Goal: Information Seeking & Learning: Learn about a topic

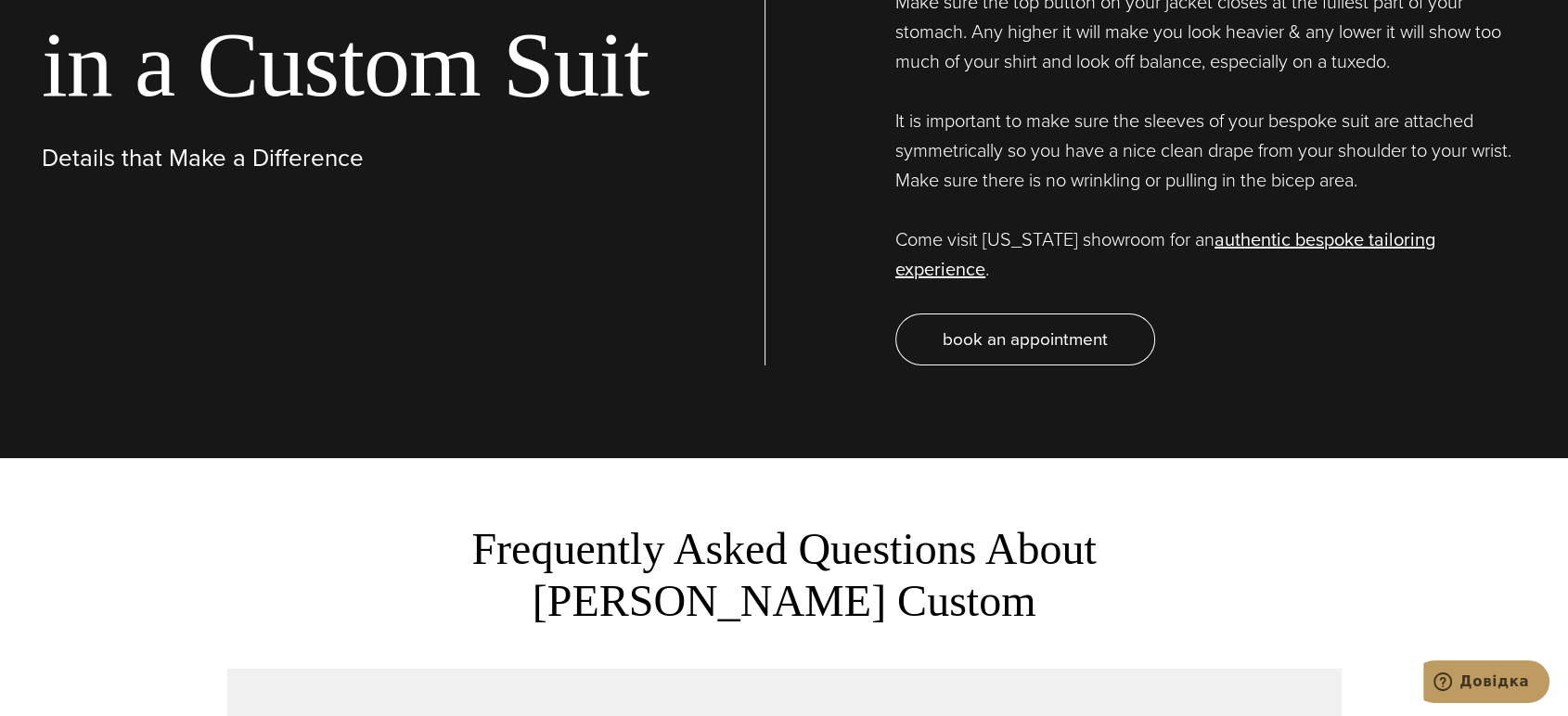
scroll to position [6802, 0]
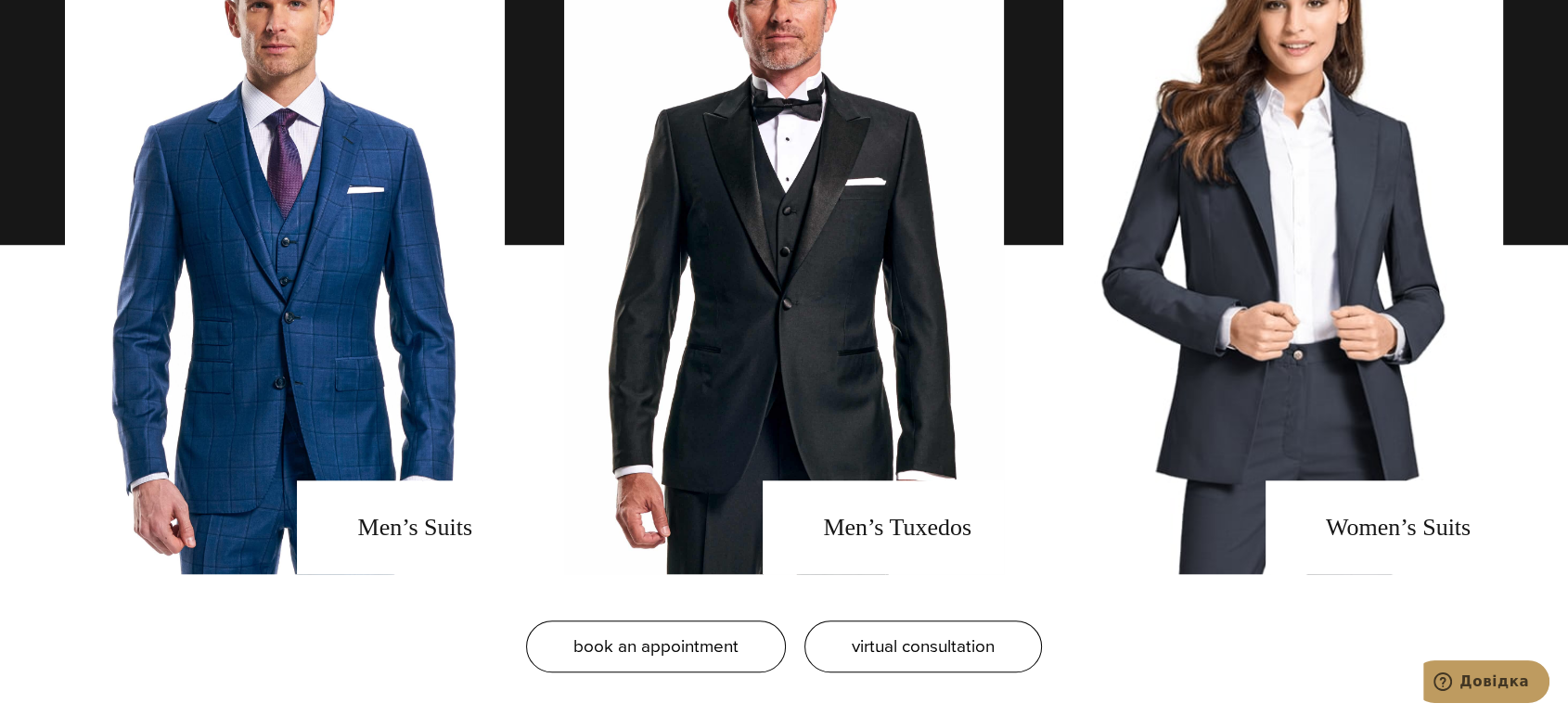
scroll to position [1546, 0]
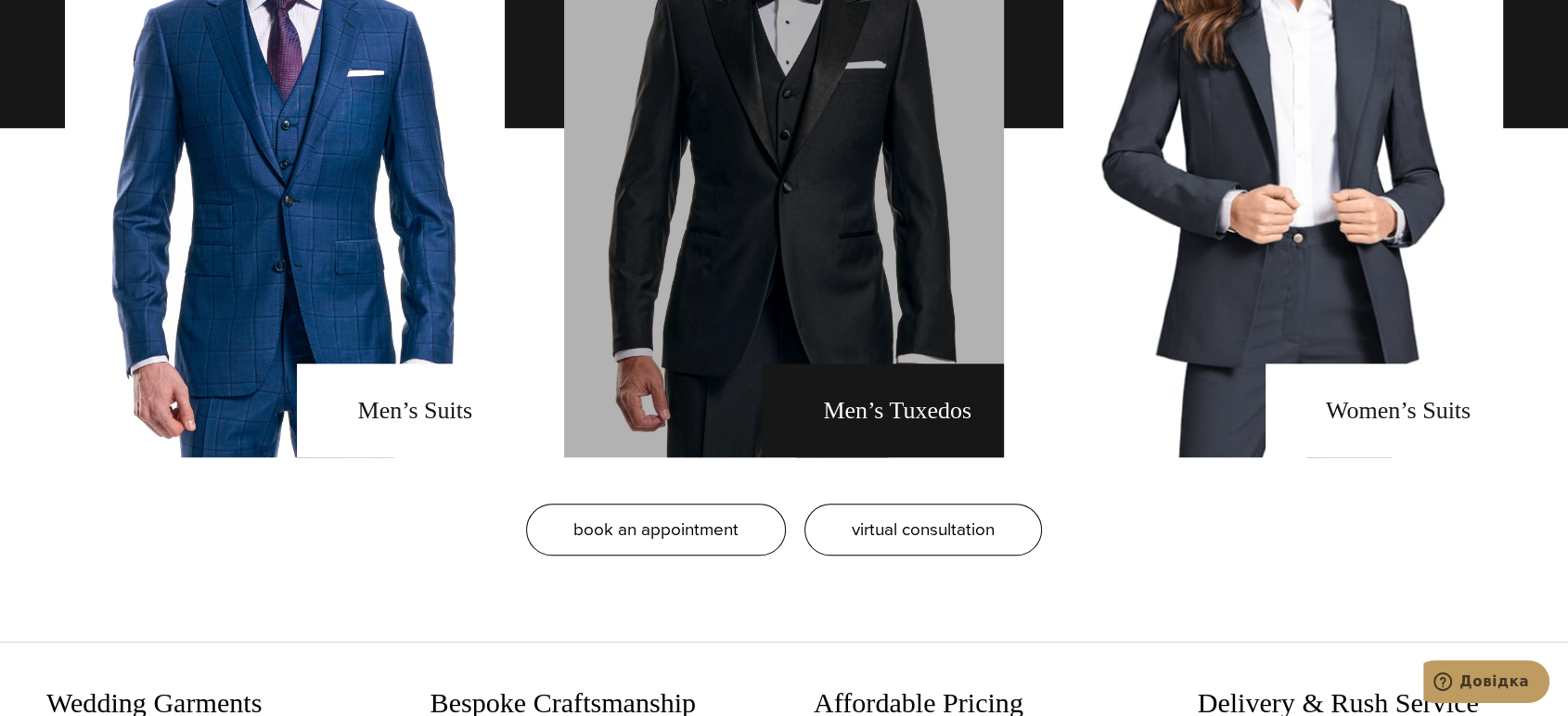
click at [864, 418] on link "men's tuxedos" at bounding box center [784, 127] width 440 height 659
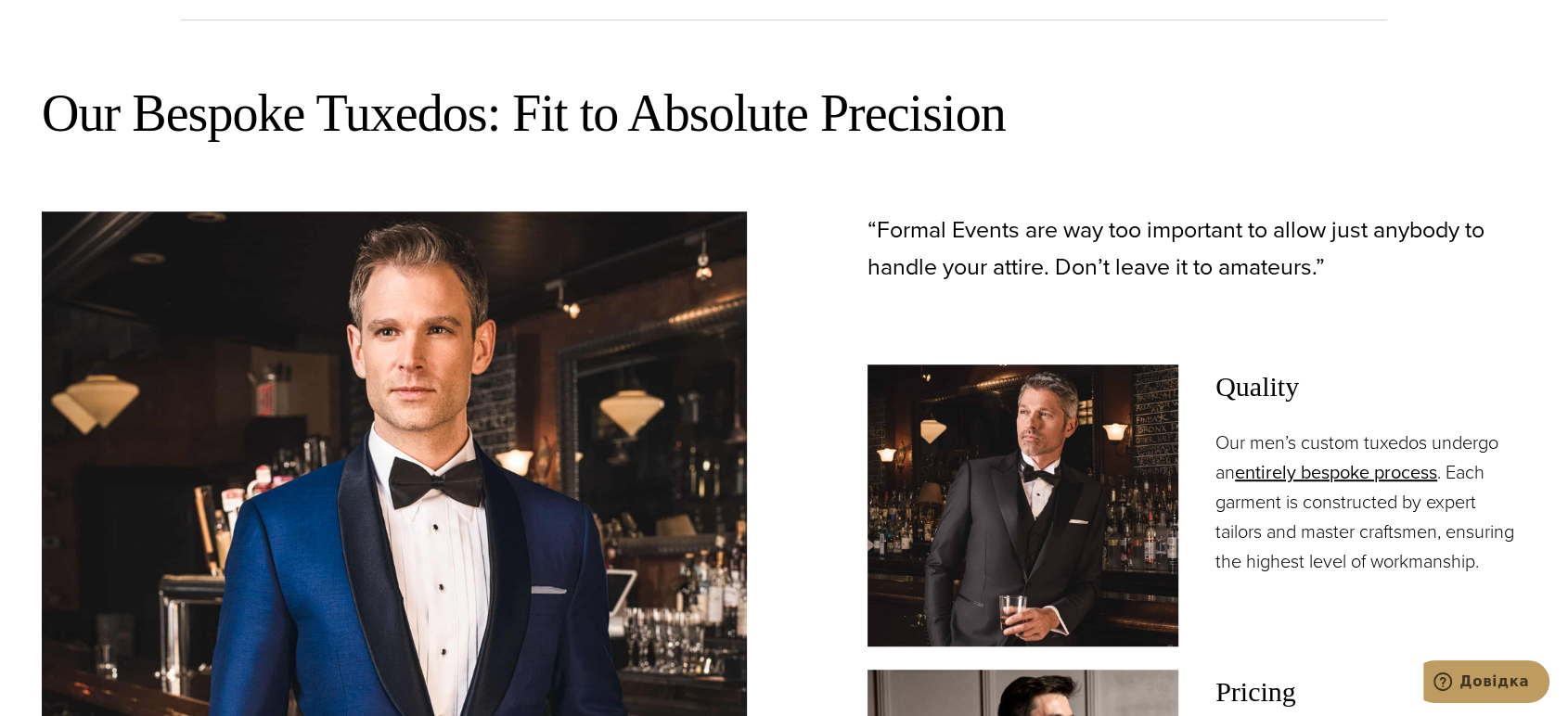
scroll to position [1030, 0]
drag, startPoint x: 1341, startPoint y: 134, endPoint x: 1298, endPoint y: 160, distance: 50.2
click at [1341, 134] on h2 "Our Bespoke Tuxedos: Fit to Absolute Precision" at bounding box center [784, 115] width 1485 height 66
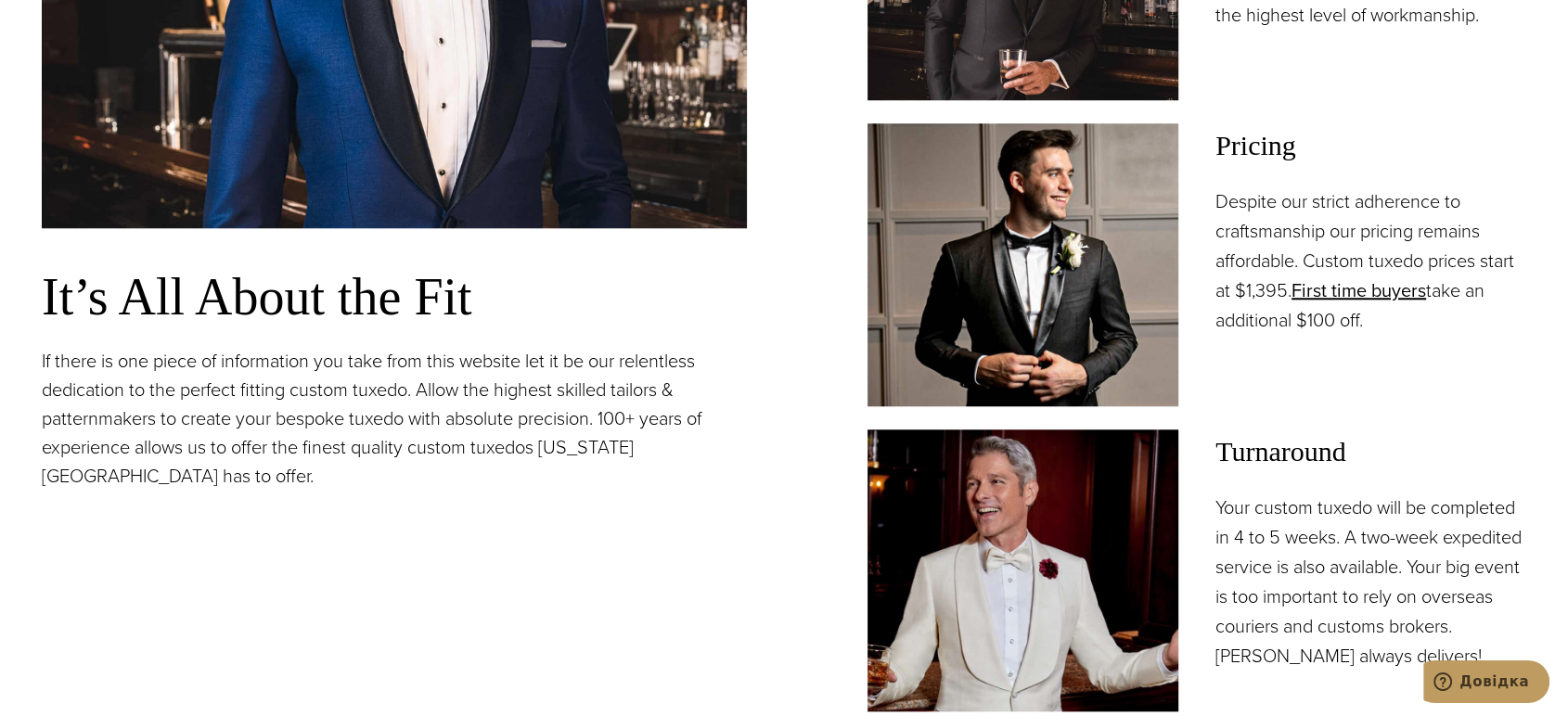
scroll to position [1546, 0]
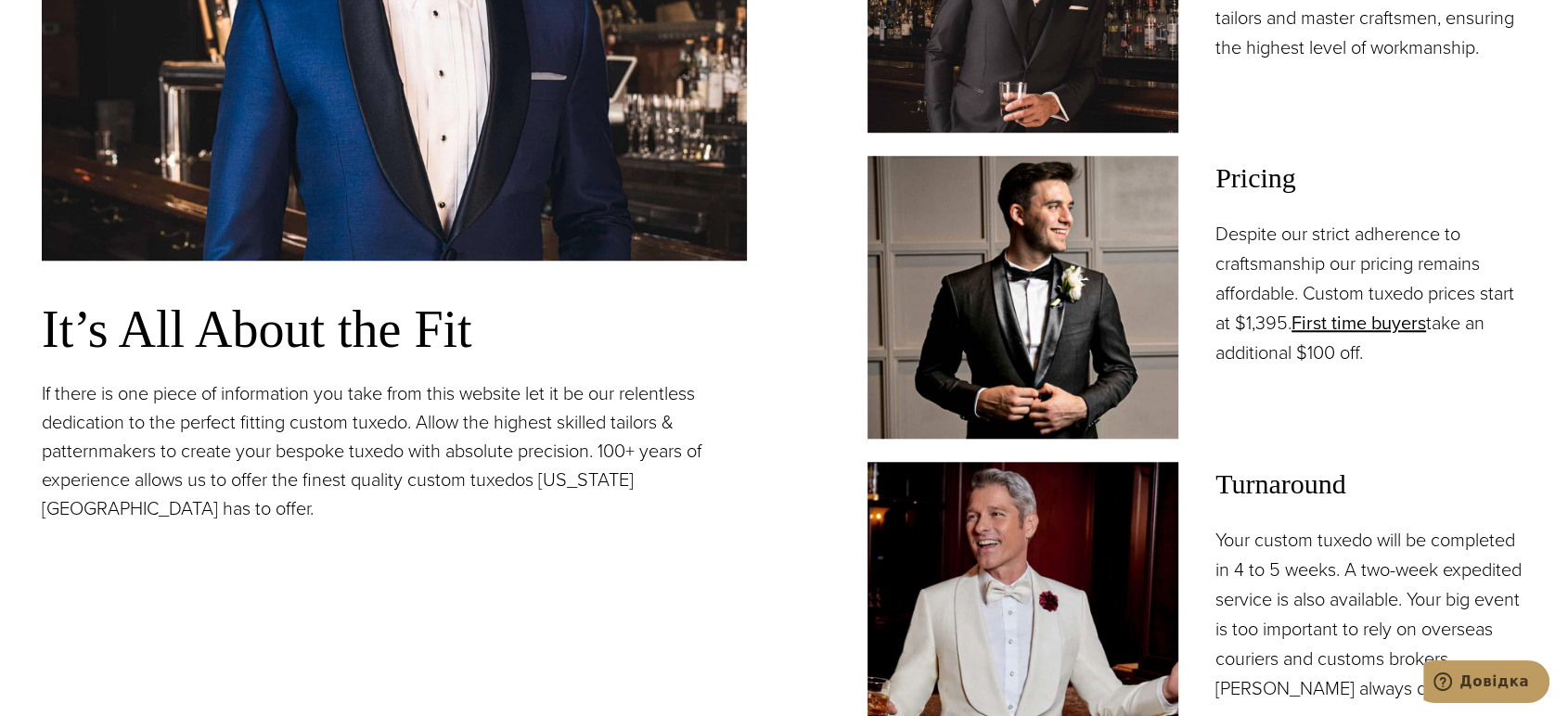
drag, startPoint x: 570, startPoint y: 556, endPoint x: 586, endPoint y: 542, distance: 21.3
click at [569, 556] on div "It’s All About the Fit If there is one piece of information you take from this …" at bounding box center [394, 220] width 705 height 1046
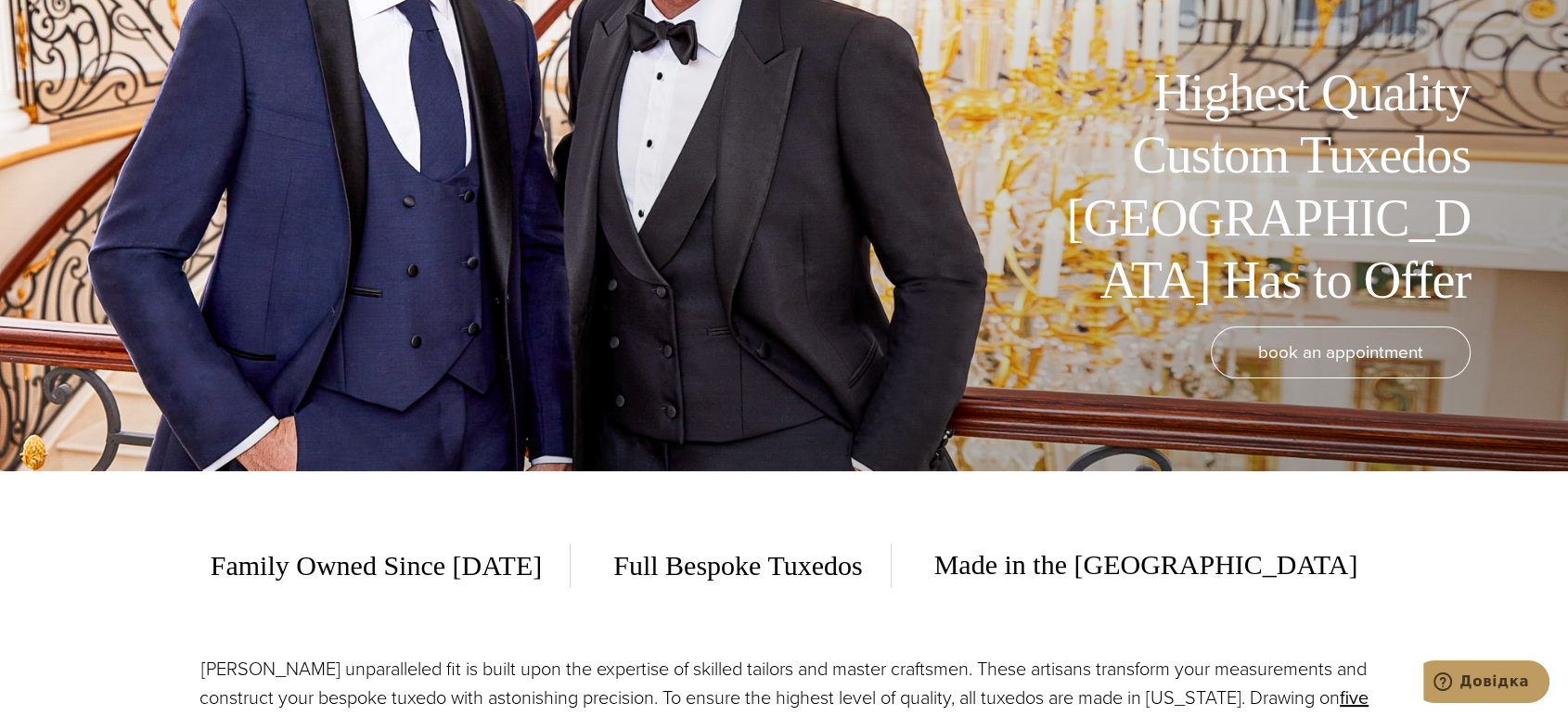
scroll to position [0, 0]
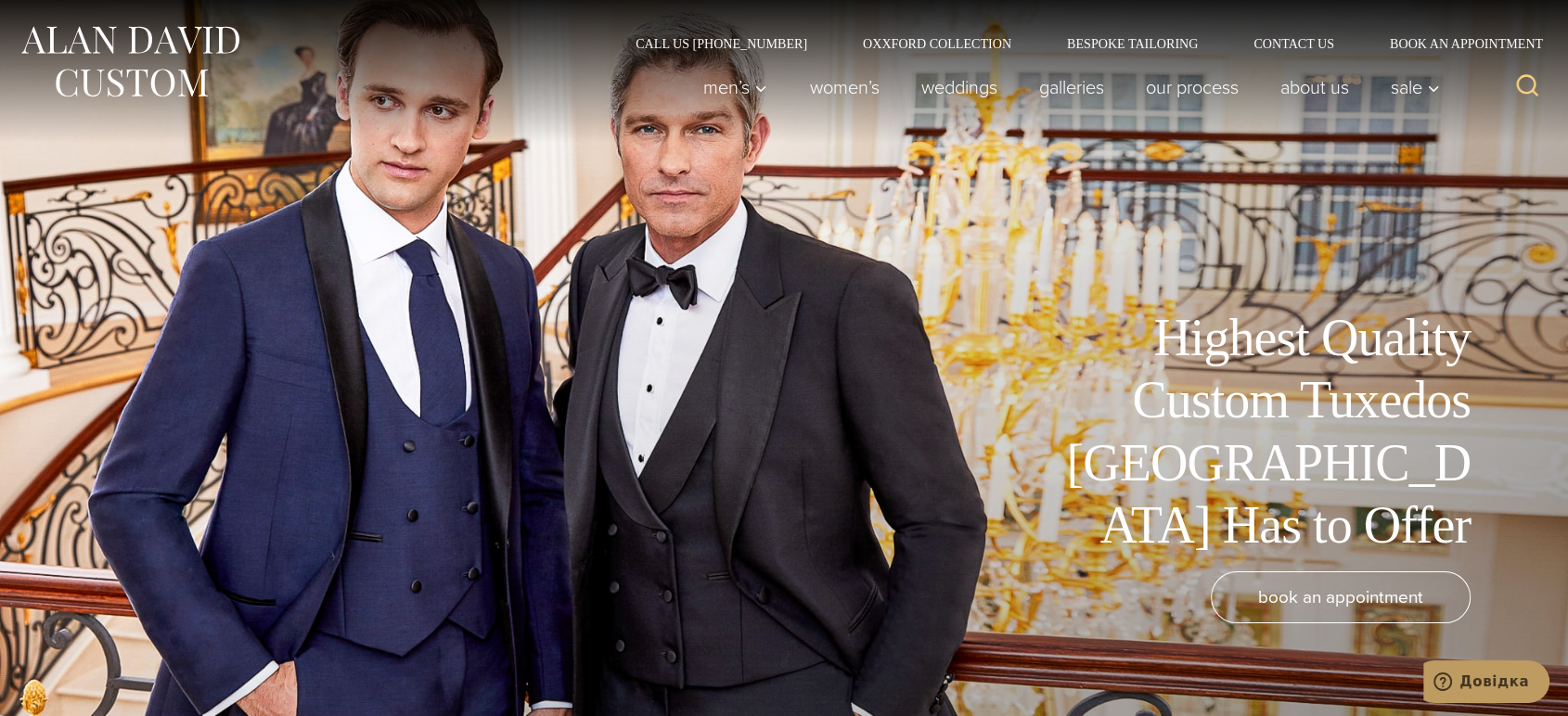
click at [202, 48] on img at bounding box center [129, 62] width 222 height 83
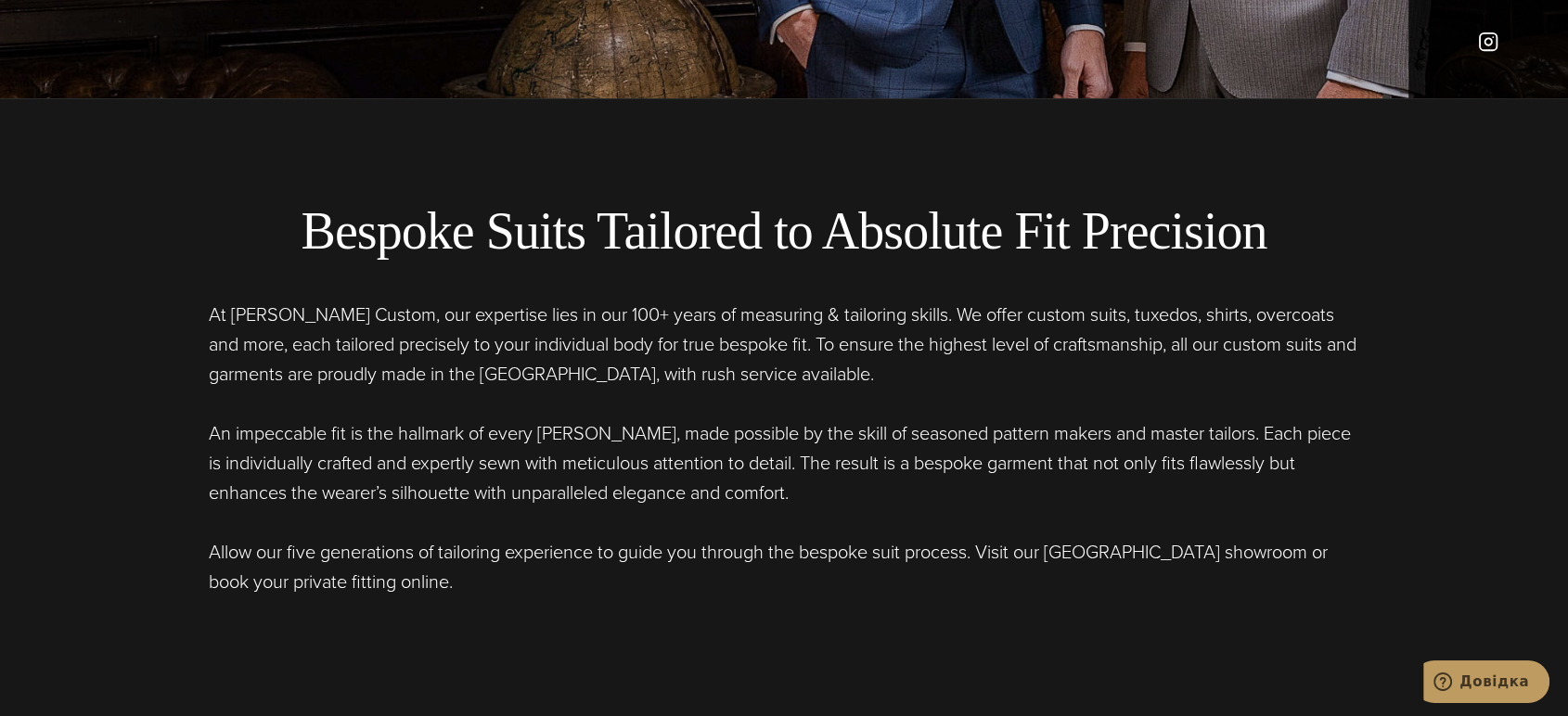
scroll to position [1030, 0]
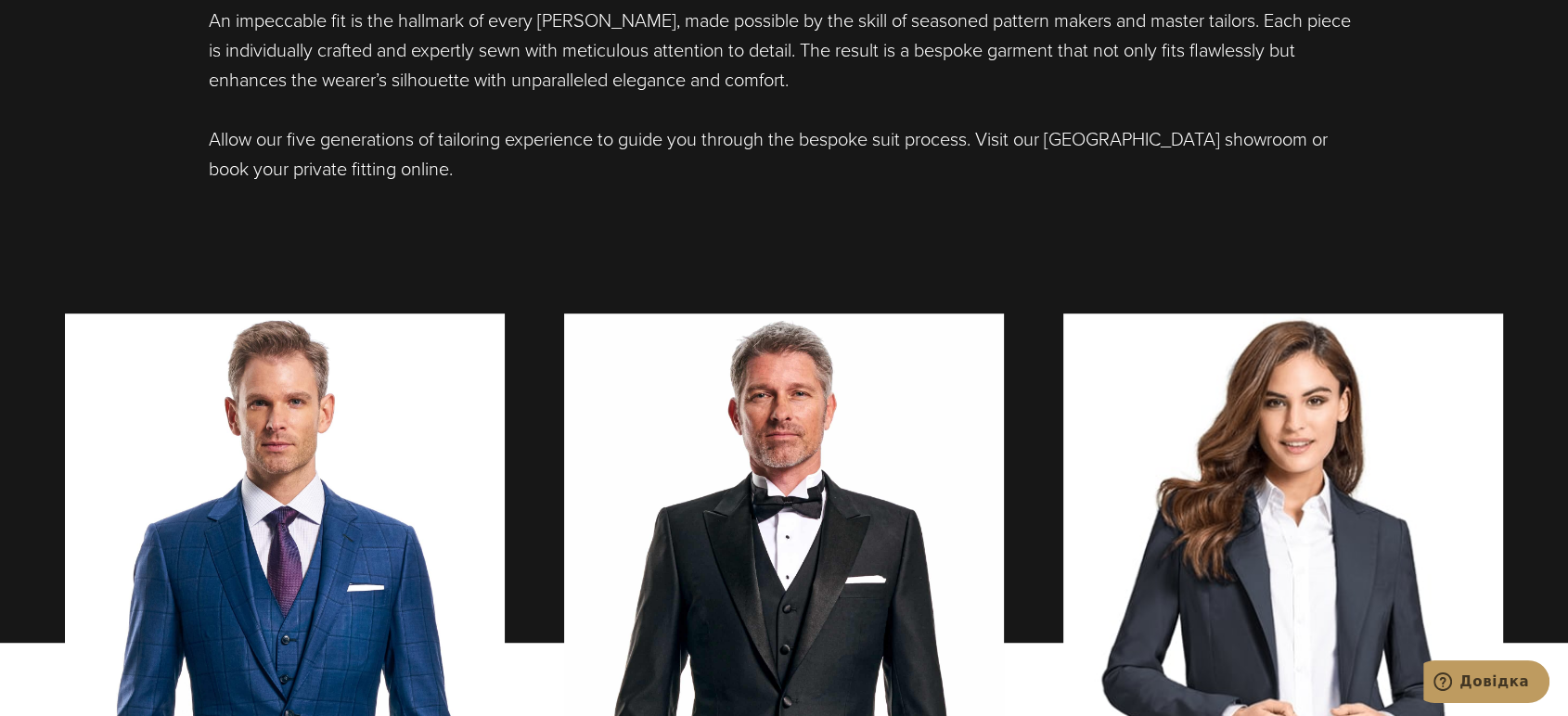
click at [255, 250] on div "Bespoke Suits Tailored to Absolute Fit Precision At Alan David Custom, our expe…" at bounding box center [784, 164] width 1475 height 957
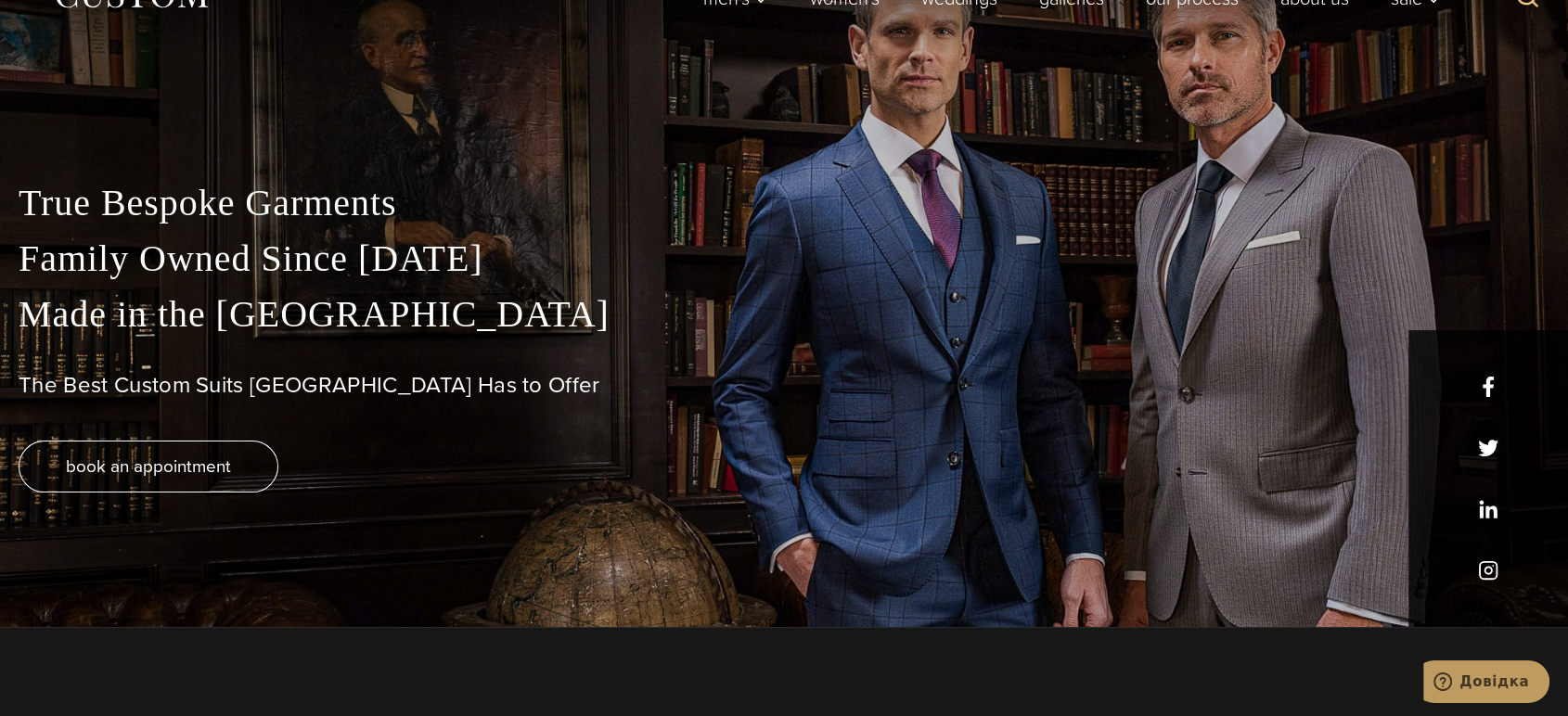
scroll to position [0, 0]
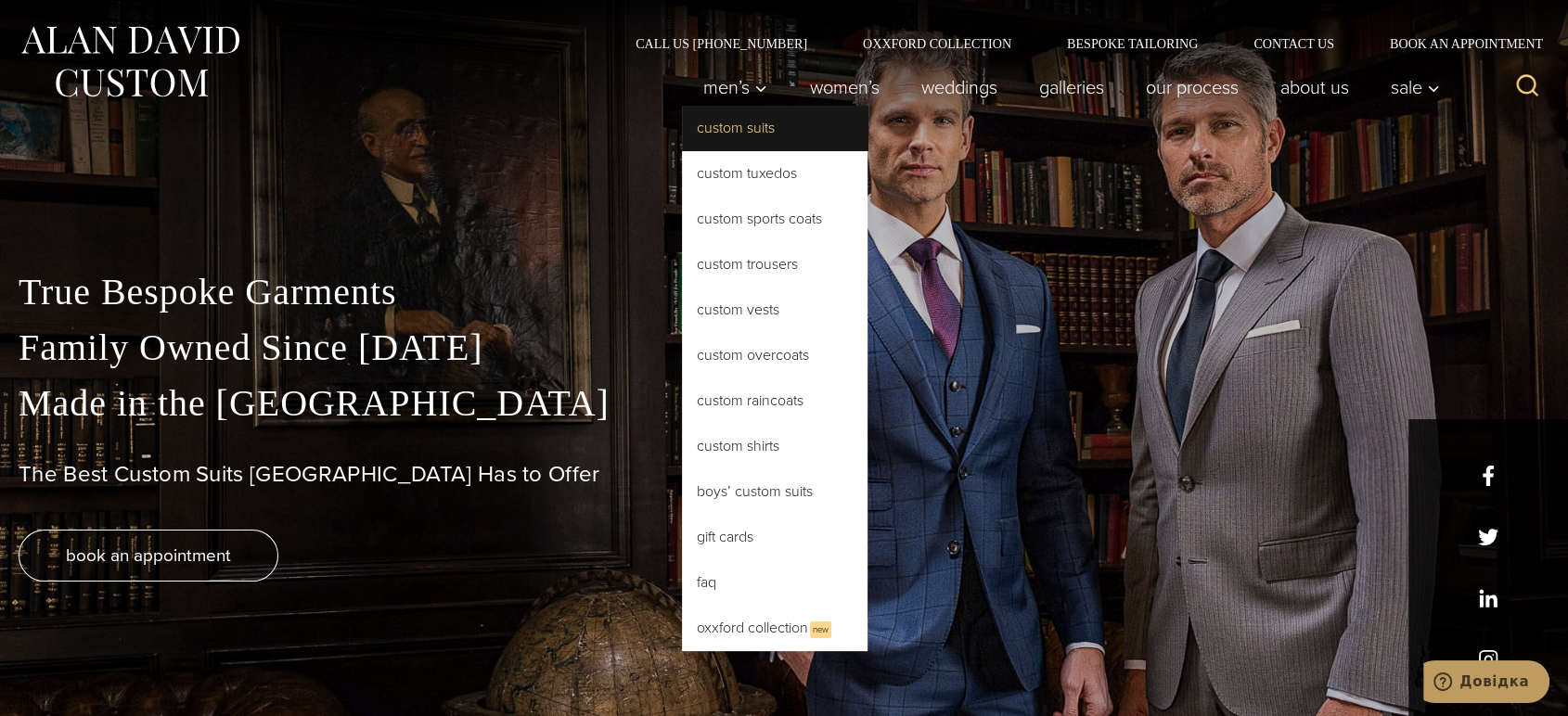
click at [730, 137] on link "Custom Suits" at bounding box center [775, 127] width 186 height 44
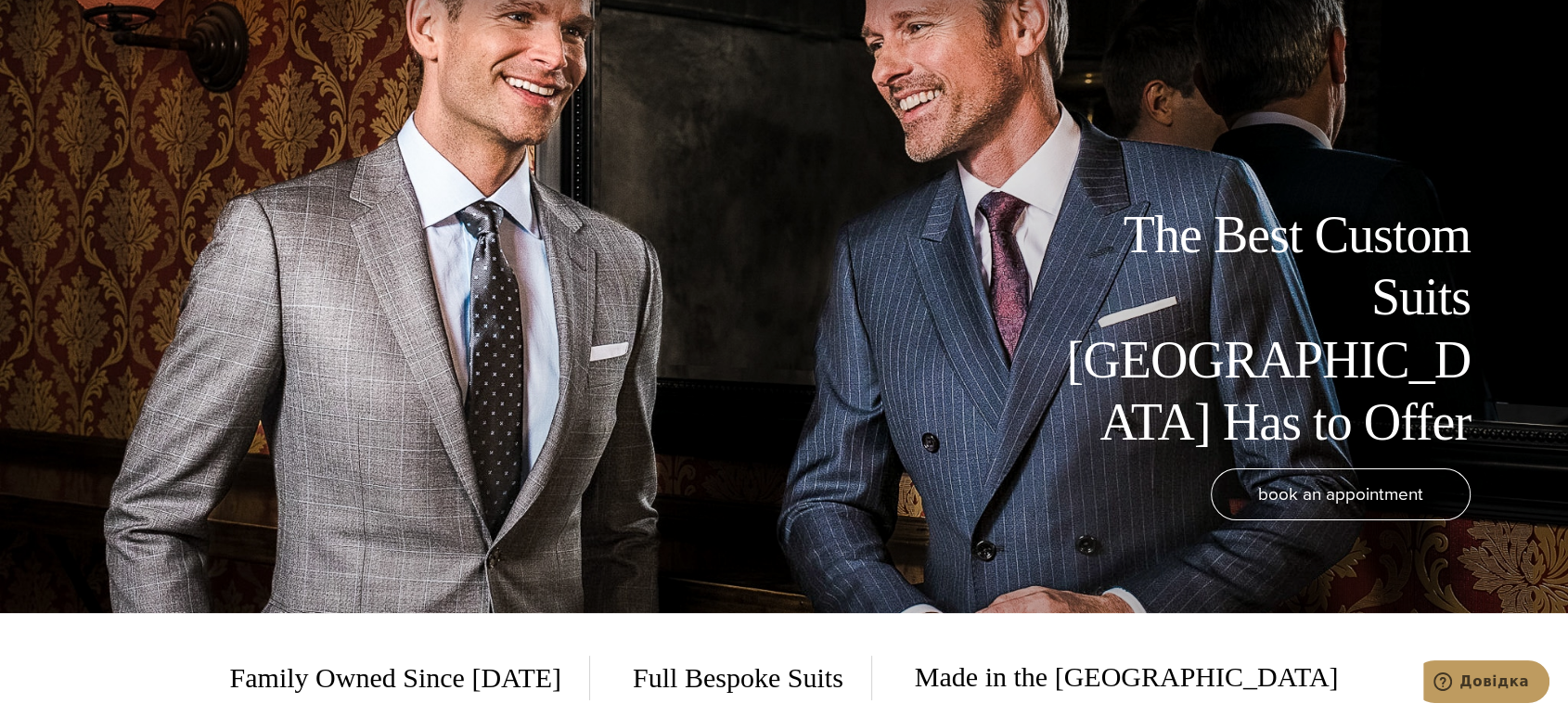
scroll to position [309, 0]
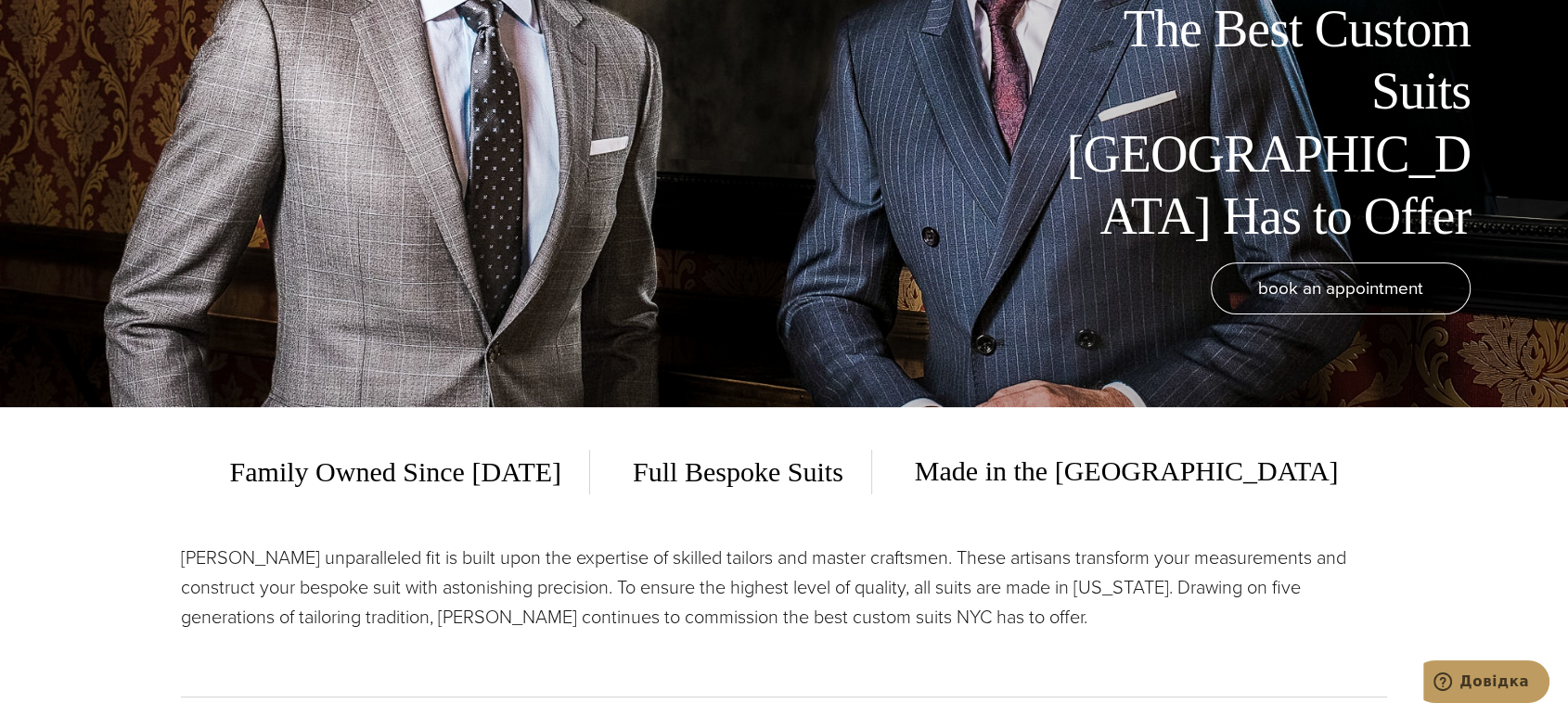
click at [289, 507] on div "Family Owned Since 1913 Full Bespoke Suits Made in the USA" at bounding box center [784, 472] width 1206 height 83
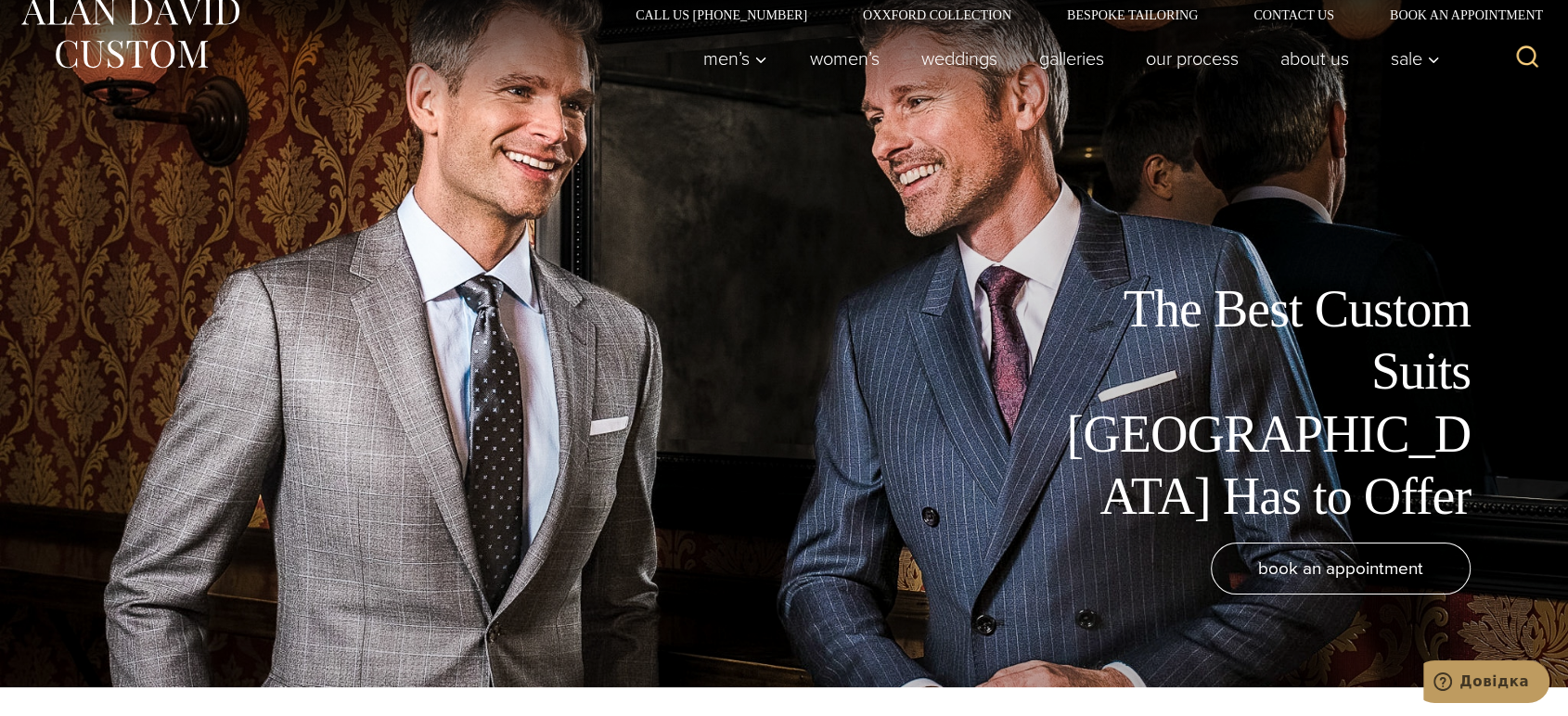
scroll to position [0, 0]
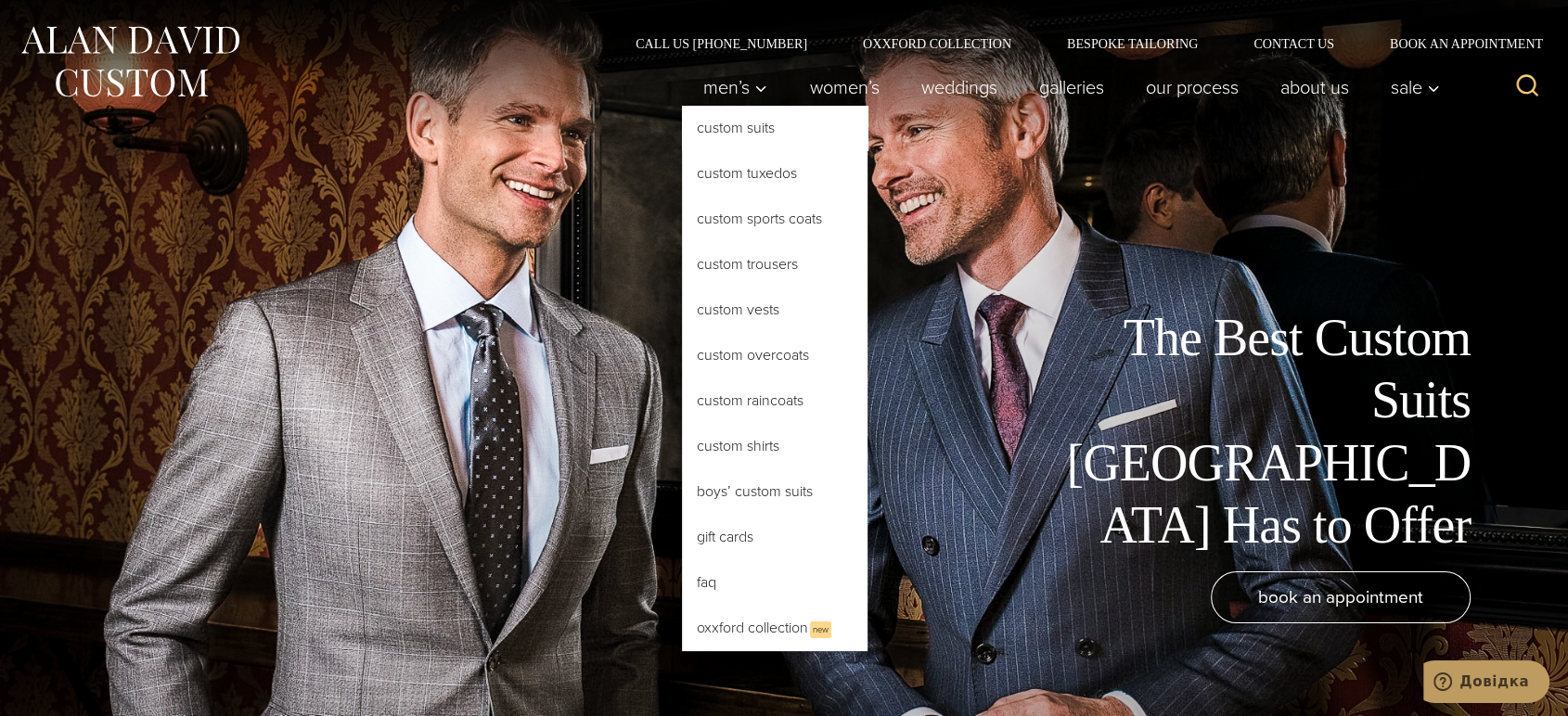
click at [736, 122] on link "Custom Suits" at bounding box center [775, 127] width 186 height 44
click at [745, 165] on link "Custom Tuxedos" at bounding box center [775, 173] width 186 height 44
click at [735, 210] on link "Custom Sports Coats" at bounding box center [775, 218] width 186 height 44
click at [728, 261] on link "Custom Trousers" at bounding box center [775, 264] width 186 height 44
click at [714, 310] on link "Custom Vests" at bounding box center [775, 309] width 186 height 44
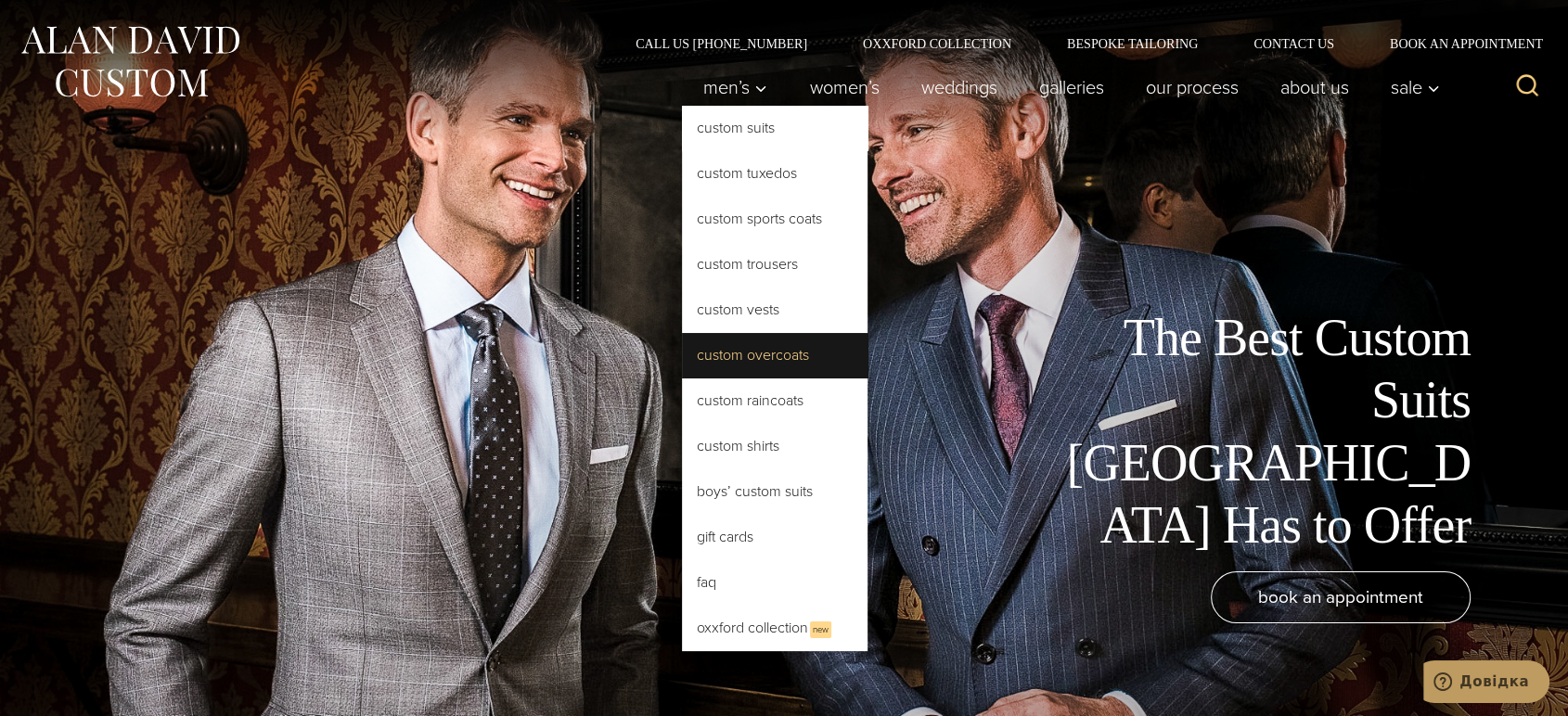
click at [704, 359] on link "Custom Overcoats" at bounding box center [775, 355] width 186 height 44
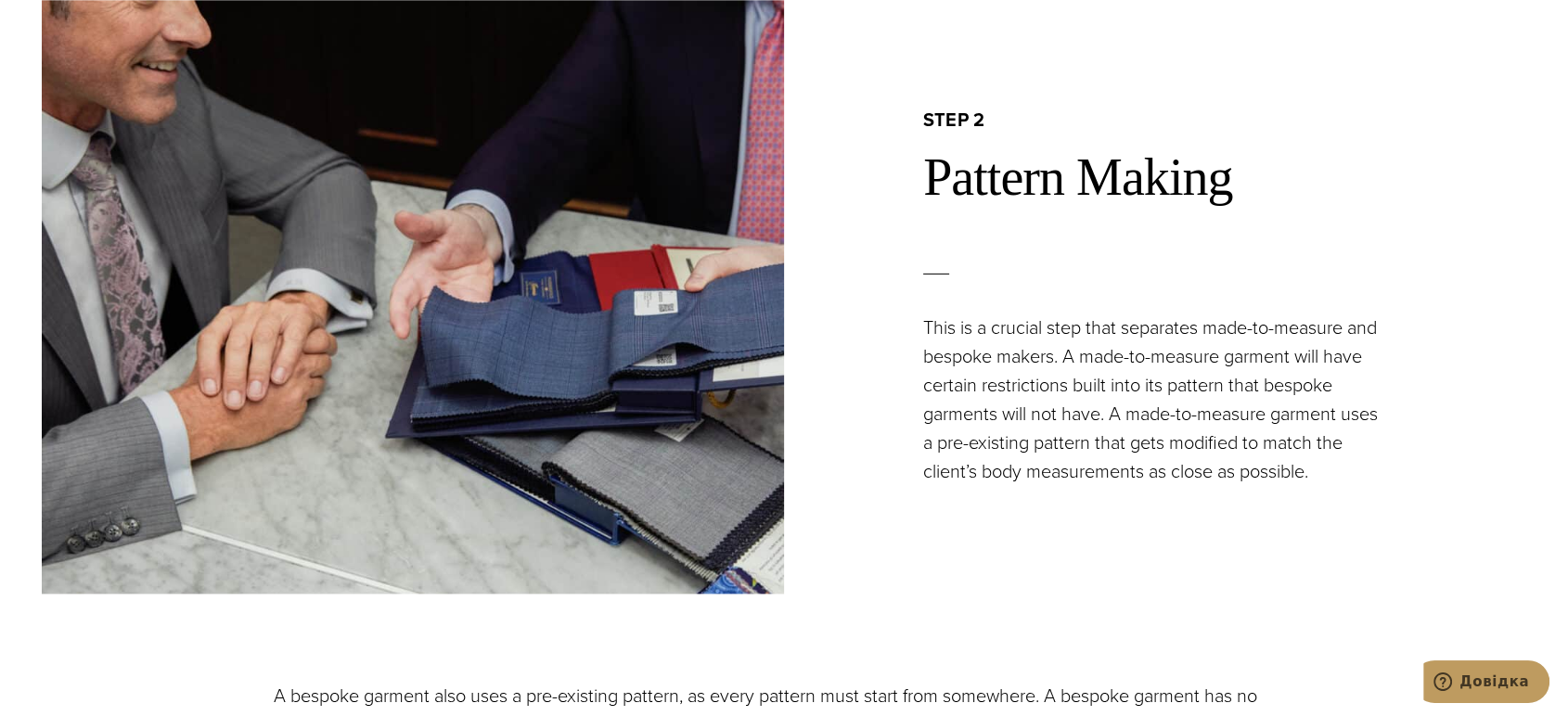
scroll to position [2267, 0]
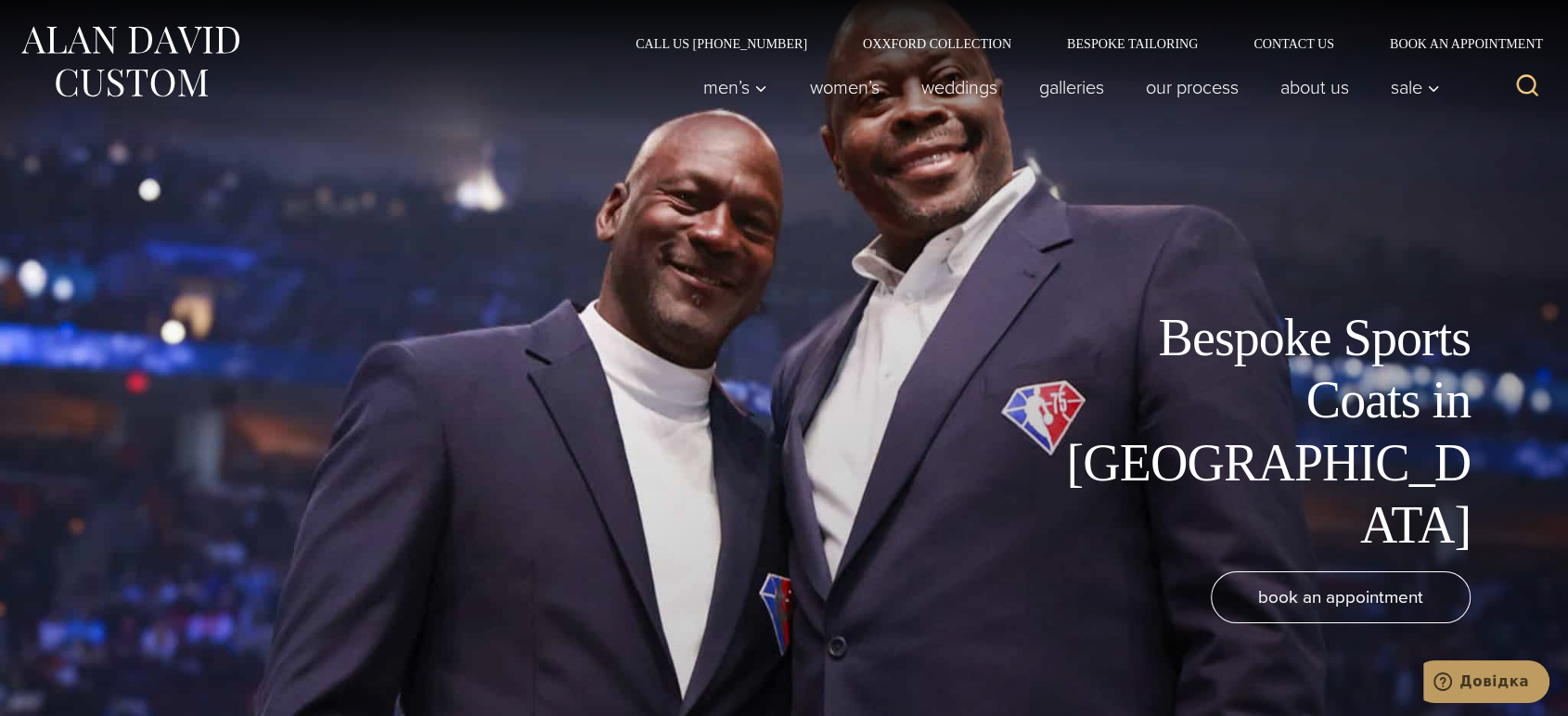
scroll to position [412, 0]
